Goal: Transaction & Acquisition: Purchase product/service

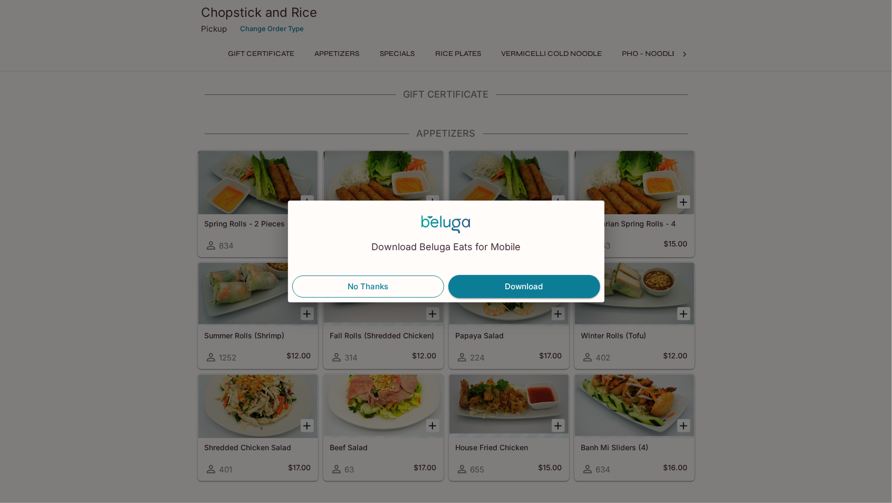
click at [408, 285] on button "No Thanks" at bounding box center [368, 286] width 152 height 22
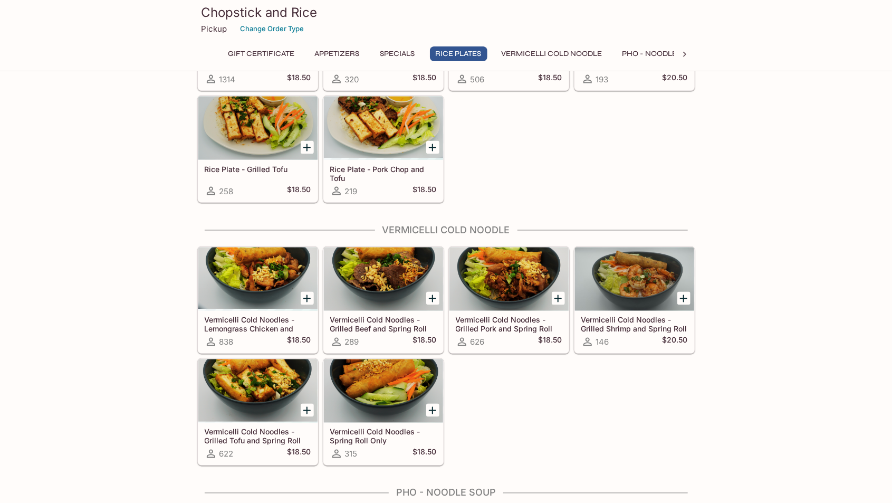
scroll to position [805, 0]
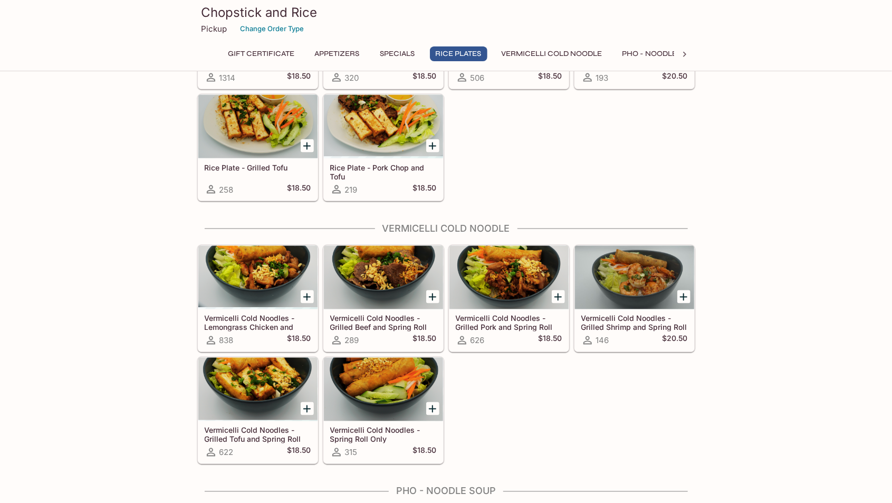
click at [562, 291] on icon "Add Vermicelli Cold Noodles - Grilled Pork and Spring Roll" at bounding box center [558, 297] width 13 height 13
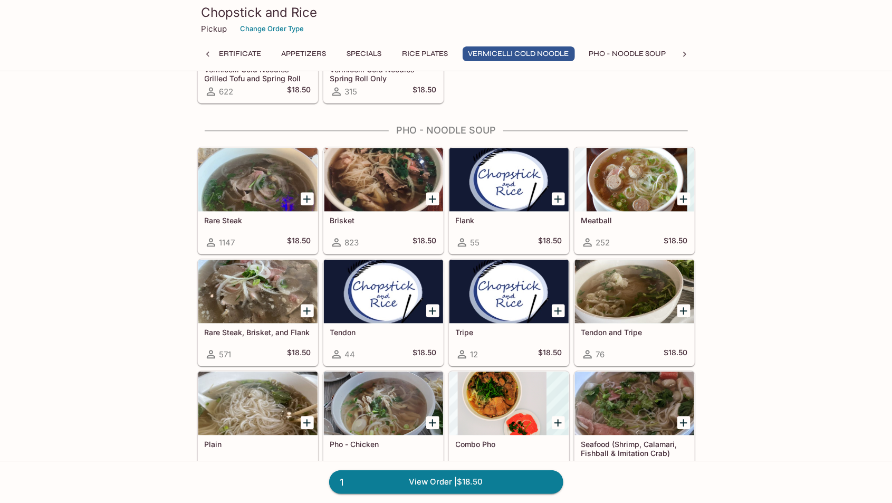
scroll to position [1165, 0]
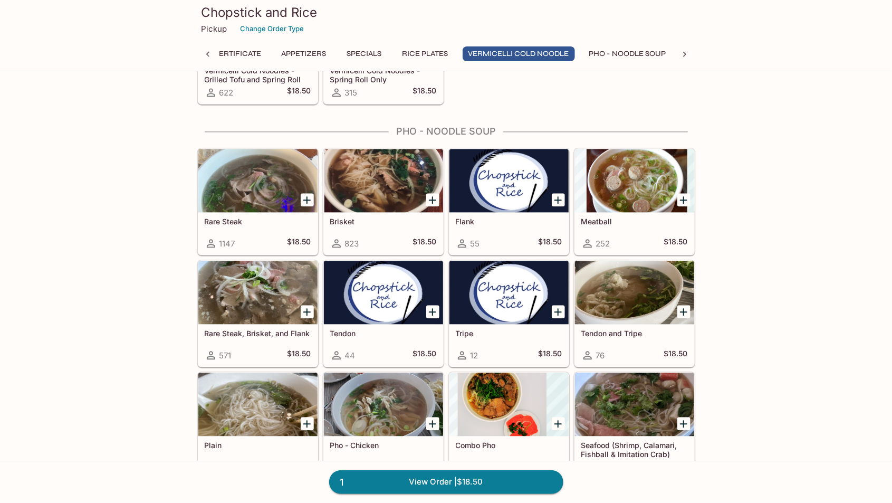
click at [301, 305] on icon "Add Rare Steak, Brisket, and Flank" at bounding box center [307, 311] width 13 height 13
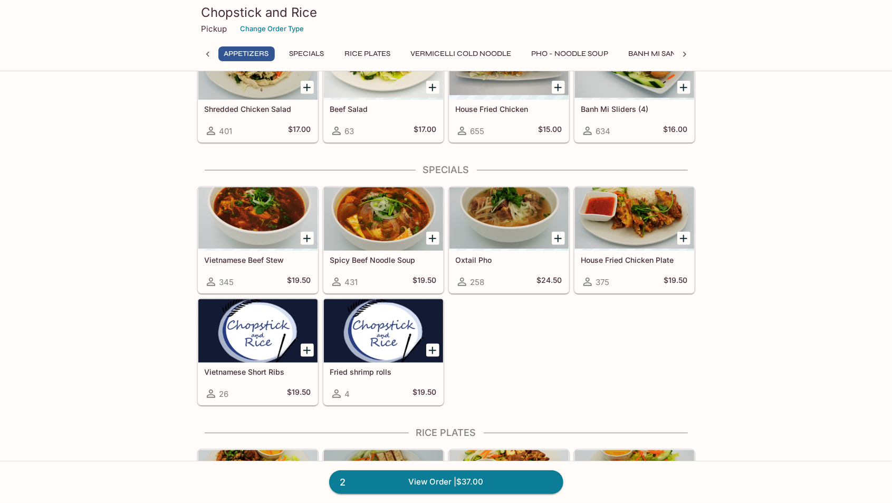
scroll to position [336, 0]
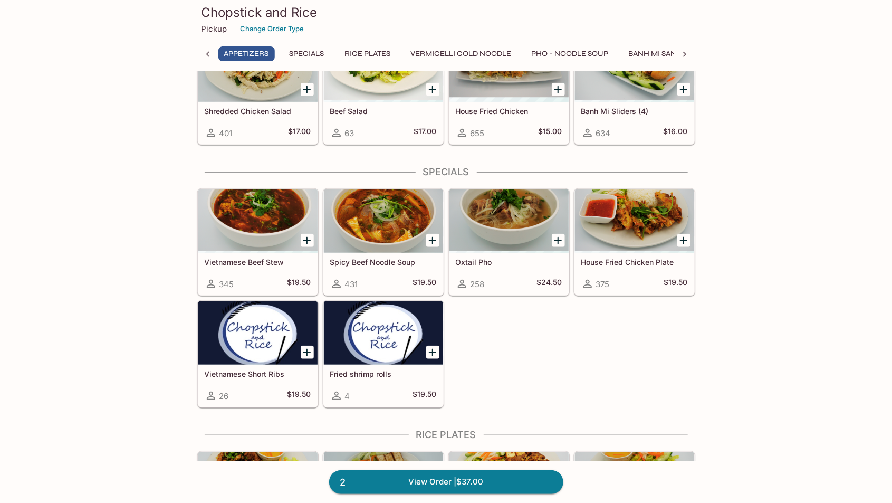
click at [680, 238] on icon "Add House Fried Chicken Plate" at bounding box center [683, 240] width 13 height 13
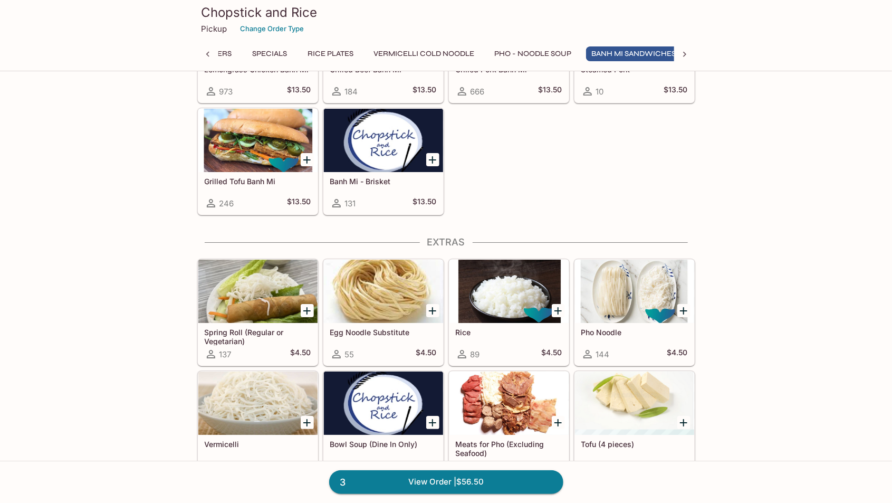
scroll to position [0, 0]
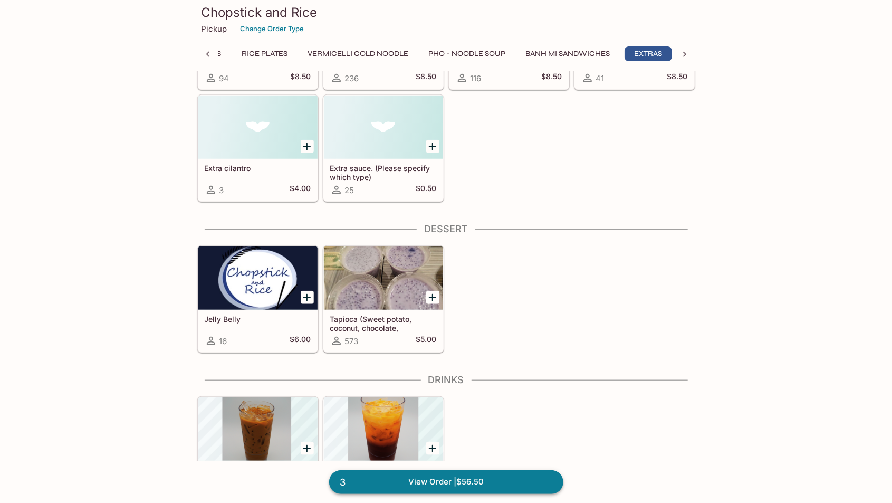
click at [525, 493] on link "3 View Order | $56.50" at bounding box center [446, 481] width 234 height 23
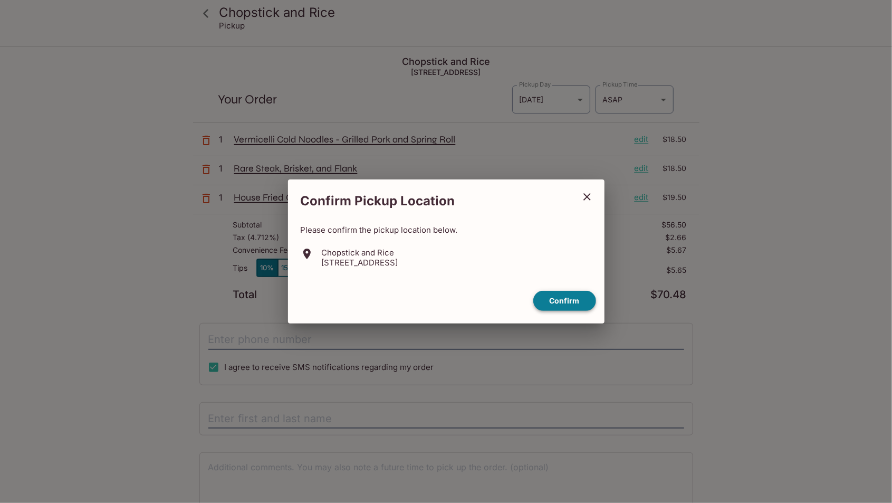
click at [578, 311] on button "Confirm" at bounding box center [564, 301] width 63 height 21
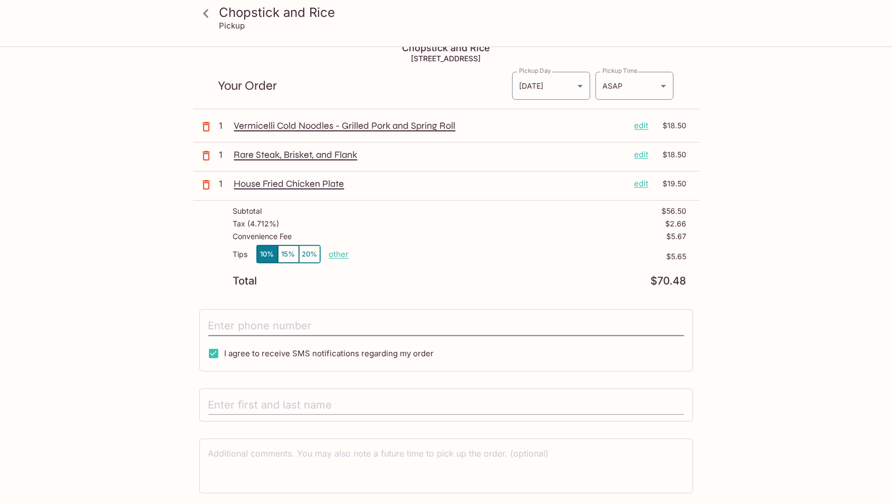
click at [467, 398] on input "text" at bounding box center [446, 405] width 476 height 20
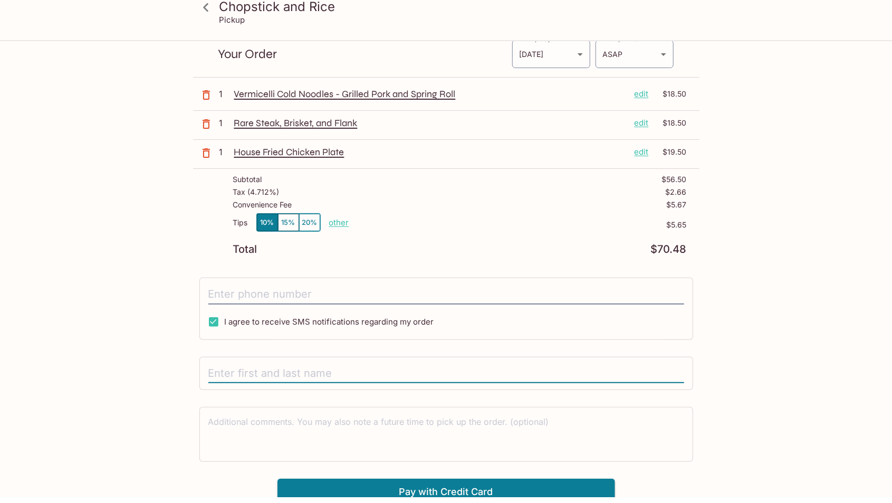
scroll to position [40, 0]
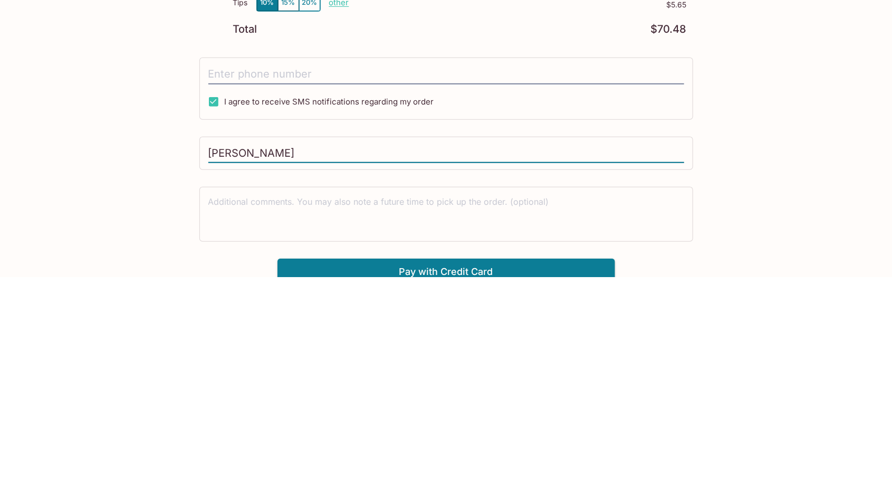
type input "[PERSON_NAME]"
click at [812, 419] on div "Chopstick and Rice Pickup Chopstick and Rice [STREET_ADDRESS] Your Order Pickup…" at bounding box center [446, 259] width 892 height 503
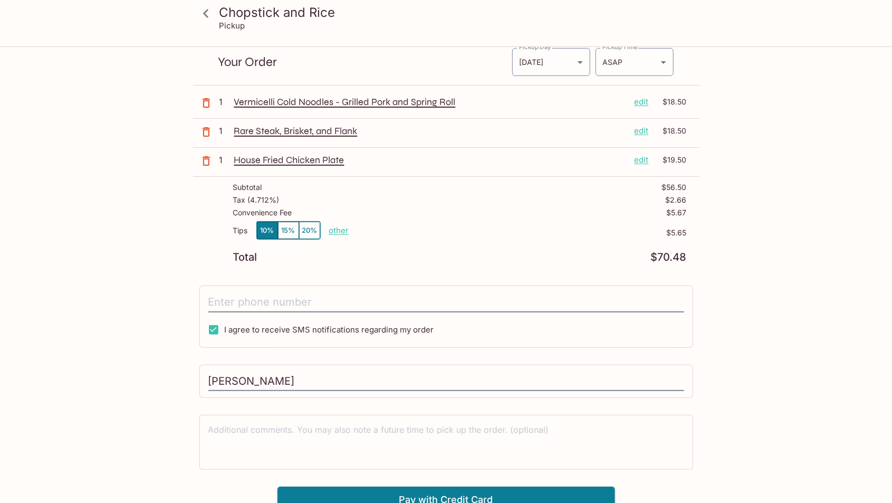
scroll to position [47, 0]
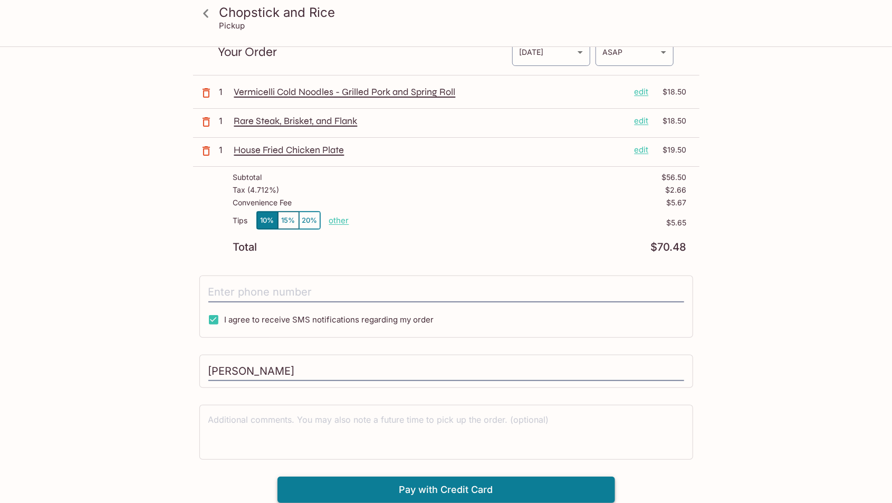
click at [581, 487] on button "Pay with Credit Card" at bounding box center [446, 489] width 338 height 26
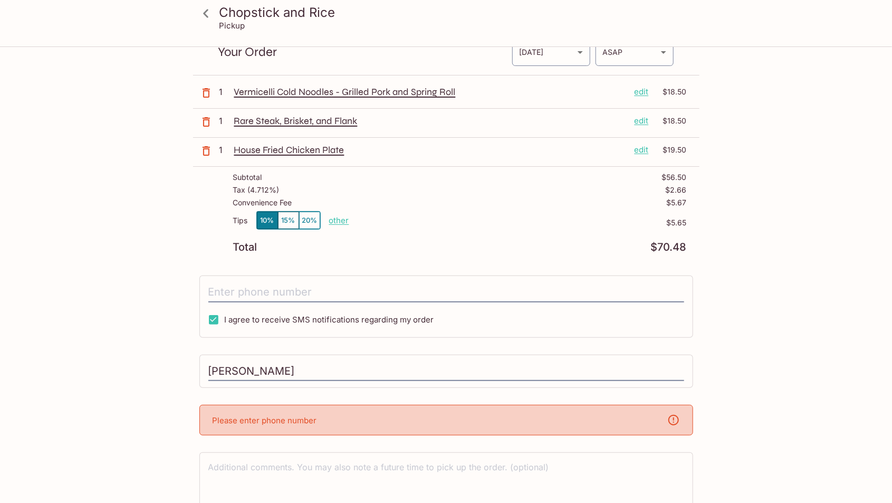
scroll to position [56, 0]
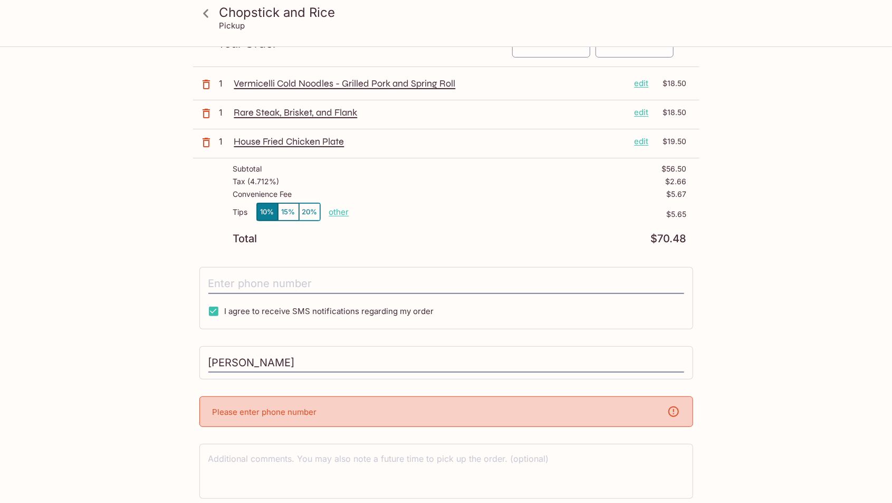
click at [619, 416] on div "Please enter phone number" at bounding box center [446, 411] width 494 height 31
click at [678, 415] on div "Please enter phone number" at bounding box center [446, 411] width 494 height 31
click at [647, 459] on textarea at bounding box center [446, 471] width 476 height 36
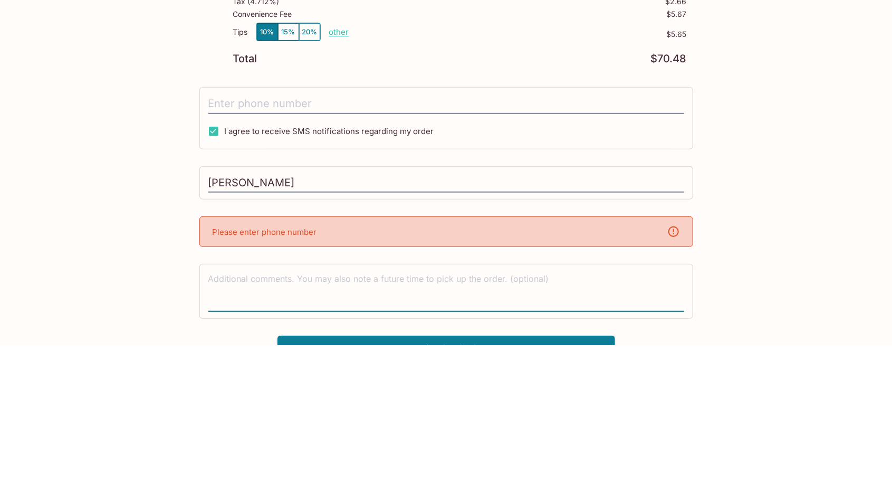
scroll to position [78, 0]
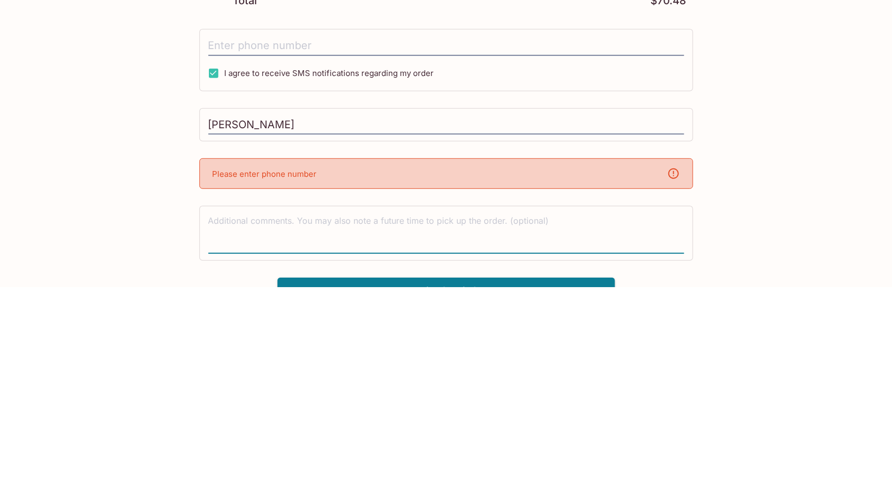
click at [543, 377] on div "Please enter phone number" at bounding box center [446, 389] width 494 height 31
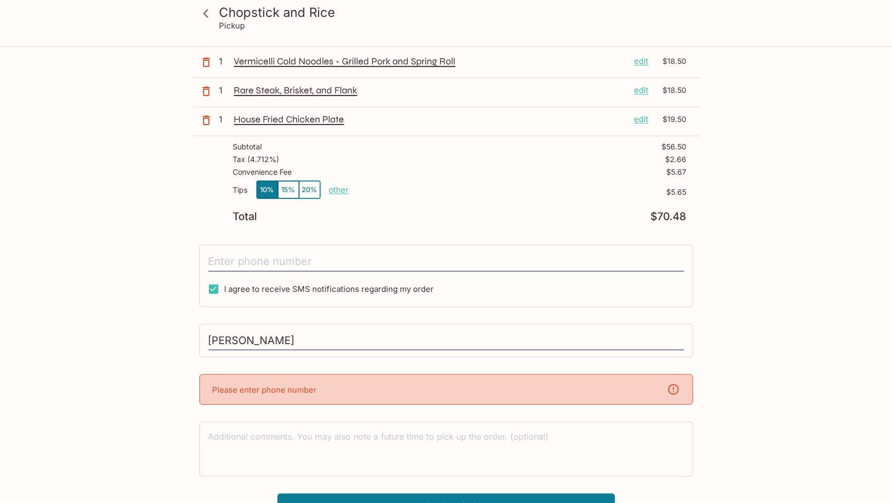
click at [529, 175] on div "Convenience Fee $5.67" at bounding box center [460, 174] width 454 height 13
click at [470, 388] on div "Please enter phone number" at bounding box center [446, 389] width 494 height 31
click at [462, 382] on div "Please enter phone number" at bounding box center [446, 389] width 494 height 31
click at [456, 389] on div "Please enter phone number" at bounding box center [446, 389] width 494 height 31
click at [457, 384] on div "Please enter phone number" at bounding box center [446, 389] width 494 height 31
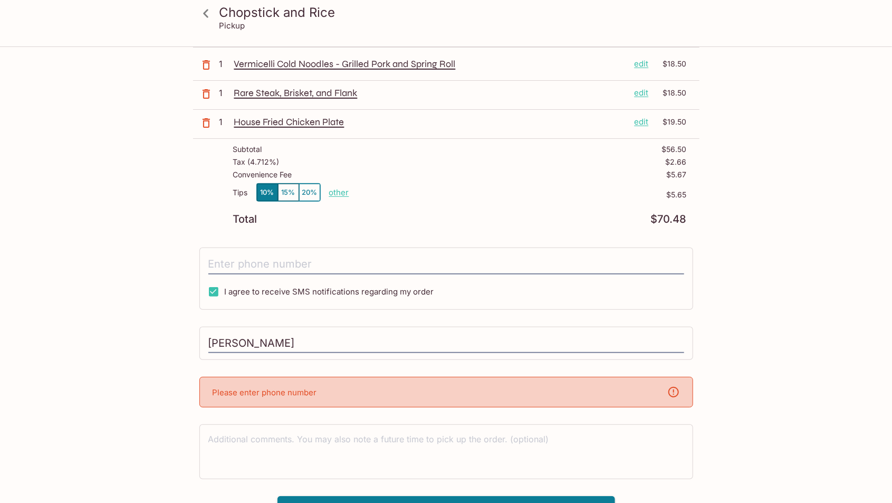
scroll to position [90, 0]
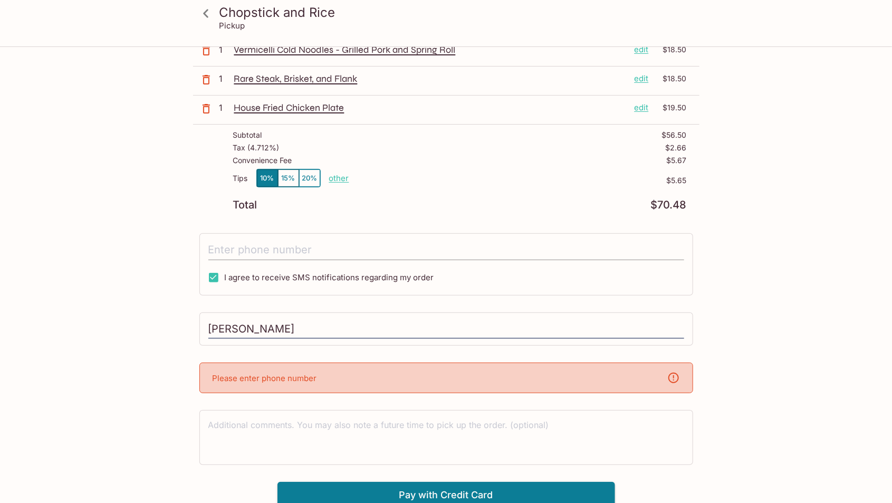
click at [428, 252] on input "tel" at bounding box center [446, 250] width 476 height 20
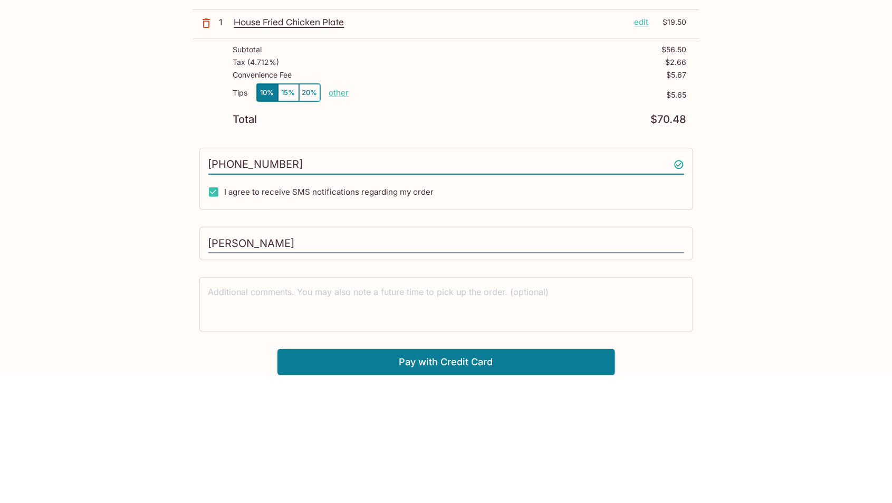
scroll to position [47, 0]
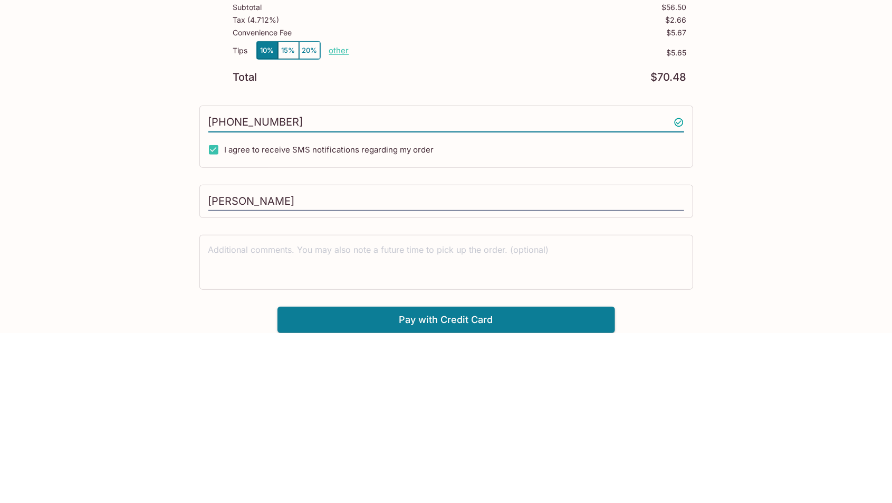
type input "[PHONE_NUMBER]"
click at [790, 356] on div "Chopstick and Rice Pickup Chopstick and Rice [STREET_ADDRESS] Your Order Pickup…" at bounding box center [446, 251] width 892 height 503
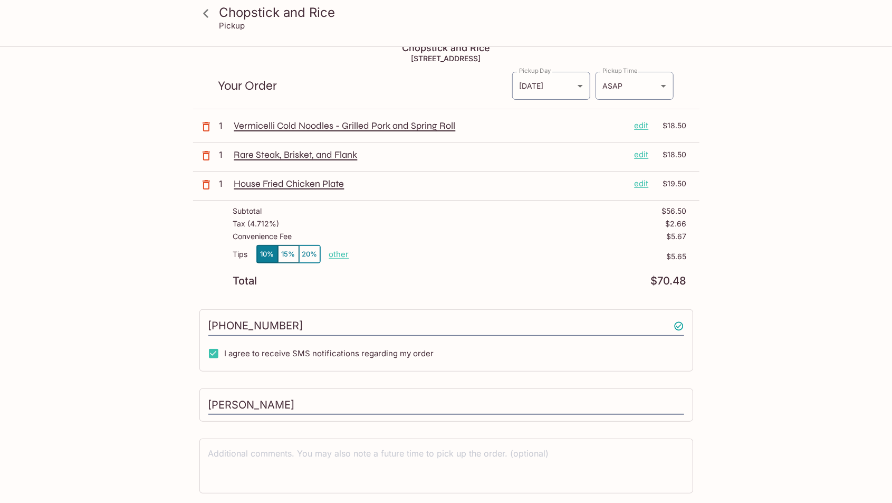
scroll to position [0, 0]
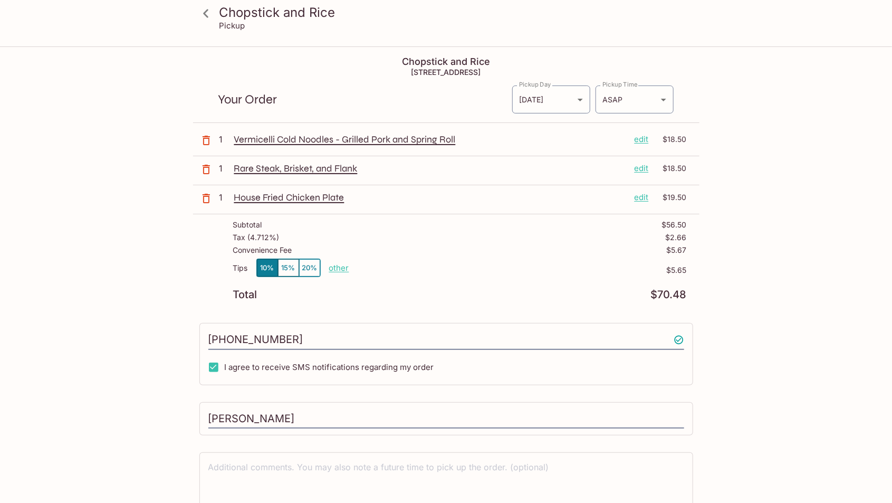
click at [888, 497] on div "Chopstick and Rice Pickup Chopstick and Rice [STREET_ADDRESS] Your Order Pickup…" at bounding box center [446, 298] width 892 height 503
click at [780, 333] on div "Chopstick and Rice Pickup Chopstick and Rice [STREET_ADDRESS] Your Order Pickup…" at bounding box center [446, 298] width 675 height 503
